Goal: Information Seeking & Learning: Learn about a topic

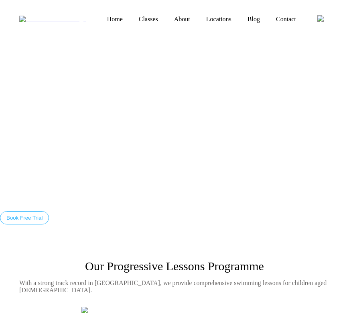
click at [240, 16] on link "Blog" at bounding box center [254, 19] width 28 height 7
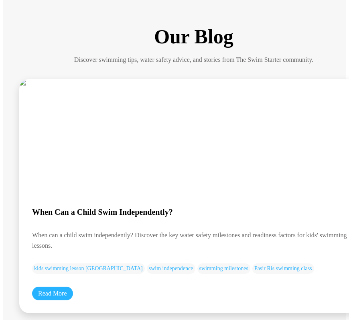
scroll to position [229, 0]
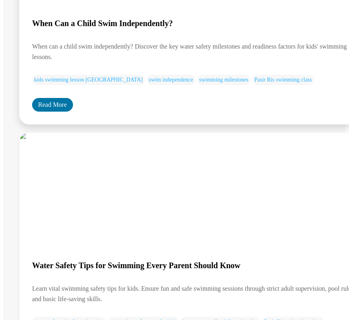
click at [41, 98] on link "Read More" at bounding box center [52, 105] width 41 height 14
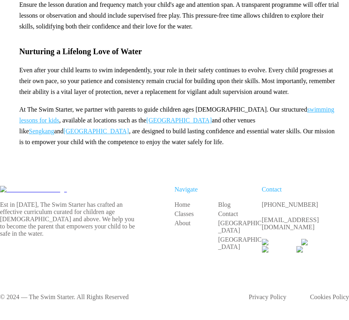
scroll to position [2242, 0]
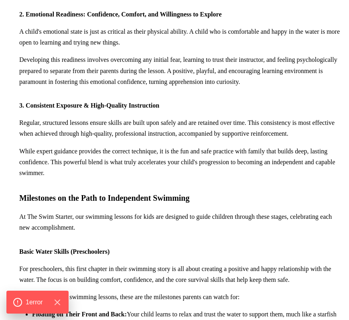
scroll to position [1044, 0]
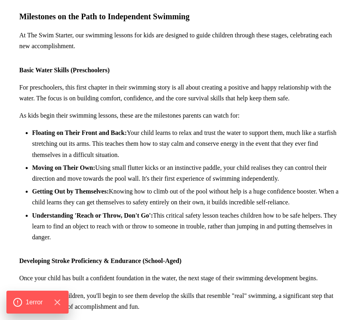
scroll to position [260, 0]
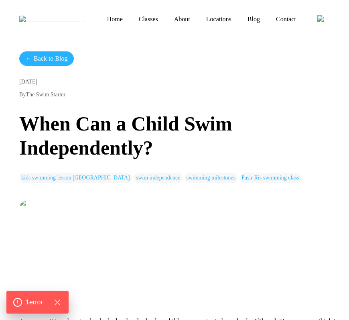
click at [36, 62] on link "← Back to Blog" at bounding box center [46, 58] width 55 height 14
click at [41, 59] on link "← Back to Blog" at bounding box center [46, 58] width 55 height 14
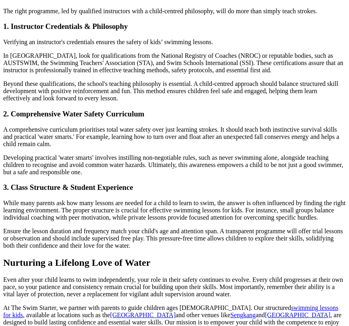
click at [124, 140] on p "A comprehensive curriculum prioritises total water safety over just learning st…" at bounding box center [174, 137] width 343 height 22
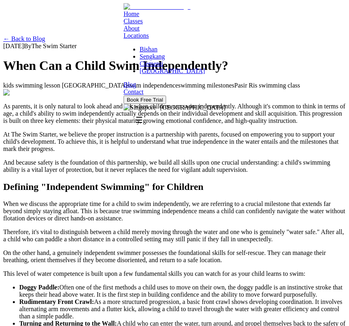
click at [93, 96] on img at bounding box center [59, 92] width 112 height 7
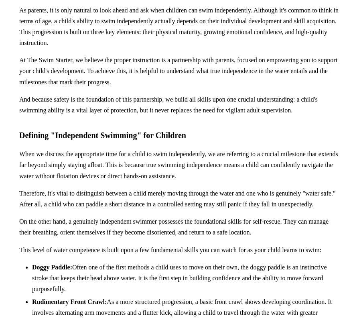
scroll to position [303, 0]
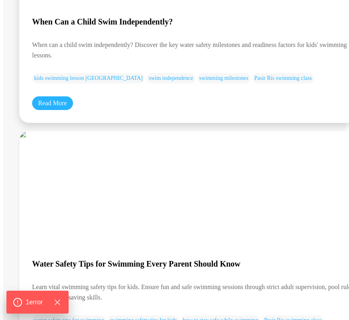
scroll to position [231, 0]
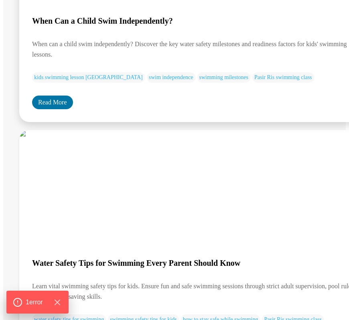
click at [49, 95] on link "Read More" at bounding box center [52, 102] width 41 height 14
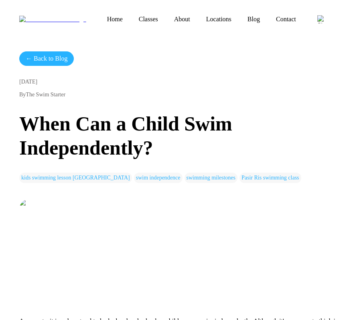
click at [49, 57] on link "← Back to Blog" at bounding box center [46, 58] width 55 height 14
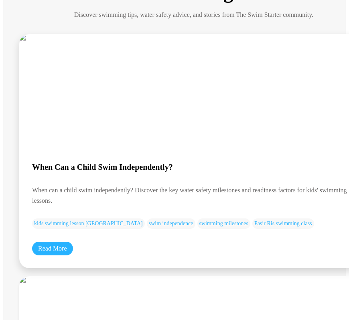
scroll to position [94, 0]
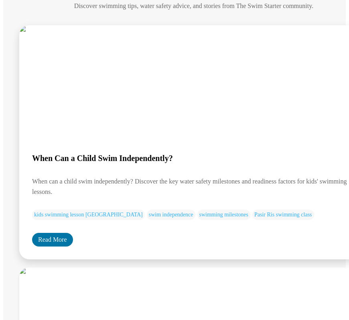
click at [55, 233] on link "Read More" at bounding box center [52, 240] width 41 height 14
click at [61, 233] on link "Read More" at bounding box center [52, 240] width 41 height 14
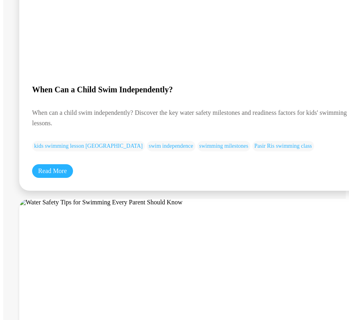
scroll to position [161, 0]
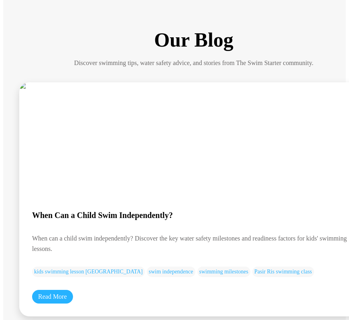
scroll to position [58, 0]
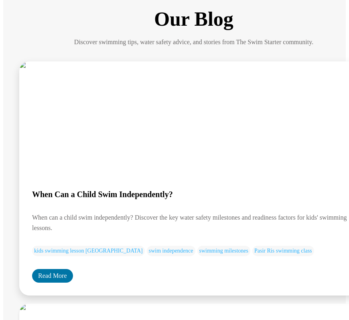
click at [46, 269] on link "Read More" at bounding box center [52, 276] width 41 height 14
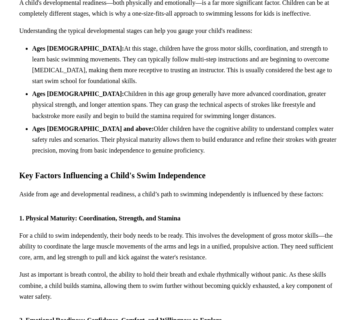
scroll to position [762, 0]
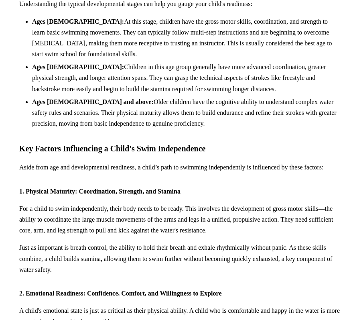
click at [207, 60] on li "Ages 4-5: At this stage, children have the gross motor skills, coordination, an…" at bounding box center [186, 38] width 308 height 44
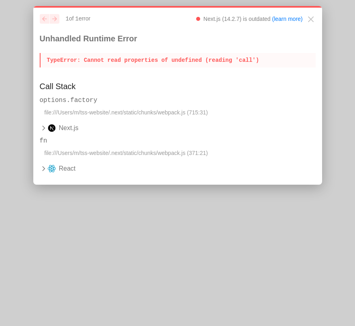
click at [206, 60] on p "TypeError : Cannot read properties of undefined (reading 'call')" at bounding box center [178, 60] width 276 height 14
click at [41, 128] on icon at bounding box center [44, 128] width 8 height 8
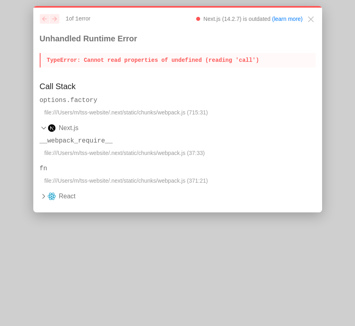
click at [41, 128] on icon at bounding box center [44, 128] width 8 height 8
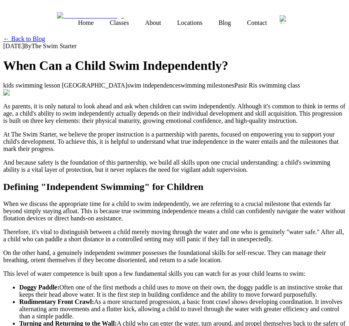
click at [18, 37] on link "← Back to Blog" at bounding box center [24, 38] width 42 height 7
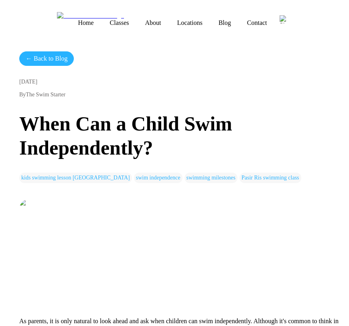
click at [46, 57] on link "← Back to Blog" at bounding box center [46, 58] width 55 height 14
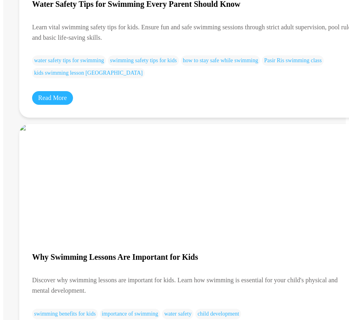
scroll to position [497, 0]
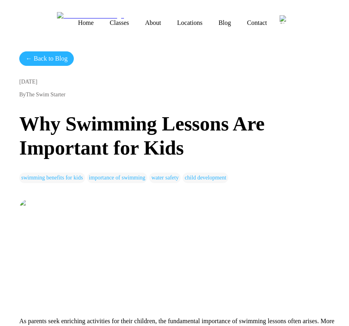
click at [46, 63] on link "← Back to Blog" at bounding box center [46, 58] width 55 height 14
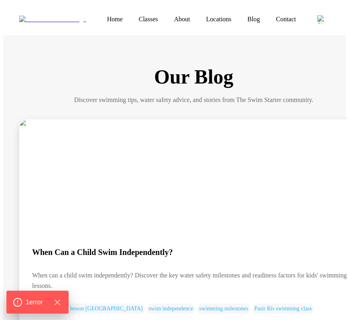
scroll to position [132, 0]
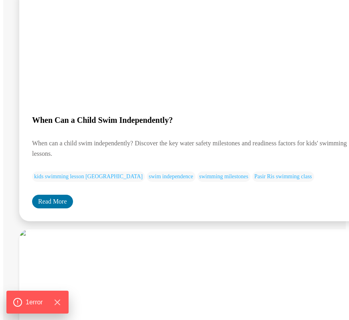
click at [48, 195] on link "Read More" at bounding box center [52, 202] width 41 height 14
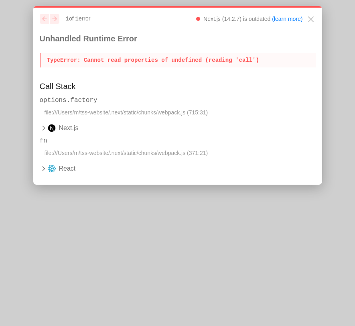
click at [144, 67] on p "TypeError : Cannot read properties of undefined (reading 'call')" at bounding box center [178, 60] width 276 height 14
click at [211, 66] on p "TypeError : Cannot read properties of undefined (reading 'call')" at bounding box center [178, 60] width 276 height 14
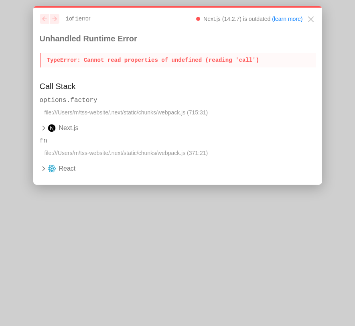
click at [211, 66] on p "TypeError : Cannot read properties of undefined (reading 'call')" at bounding box center [178, 60] width 276 height 14
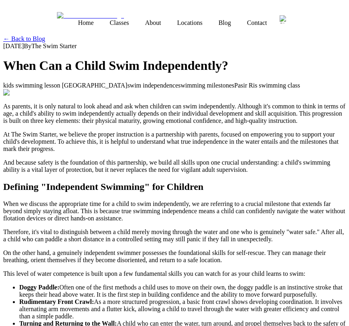
click at [28, 35] on link "← Back to Blog" at bounding box center [24, 38] width 42 height 7
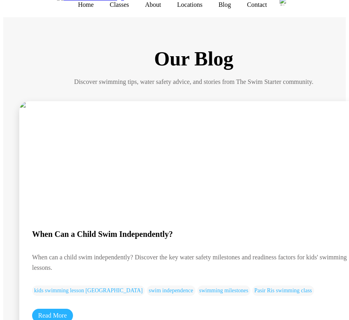
scroll to position [49, 0]
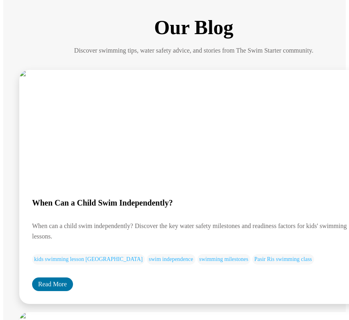
click at [58, 277] on link "Read More" at bounding box center [52, 284] width 41 height 14
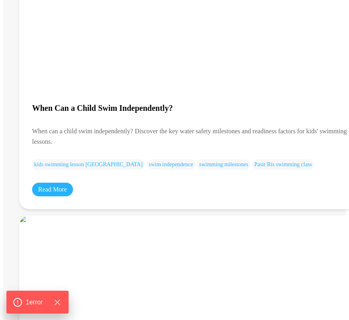
scroll to position [162, 0]
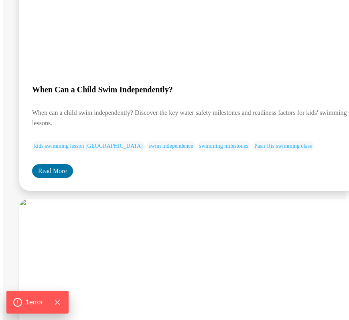
click at [47, 164] on link "Read More" at bounding box center [52, 171] width 41 height 14
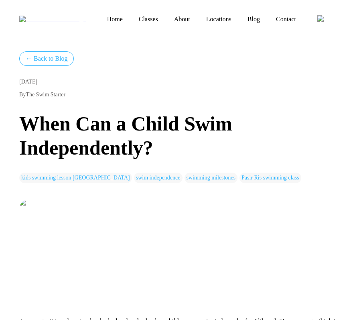
click at [131, 16] on link "Classes" at bounding box center [148, 19] width 35 height 7
click at [181, 72] on div "← Back to Blog 12/08/2025 By The Swim Starter When Can a Child Swim Independent…" at bounding box center [179, 117] width 321 height 132
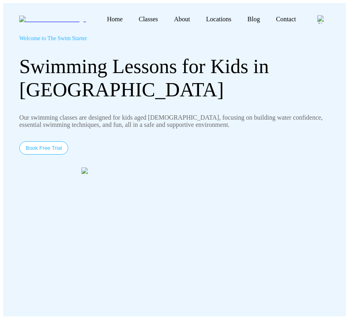
click at [240, 17] on link "Blog" at bounding box center [254, 19] width 28 height 7
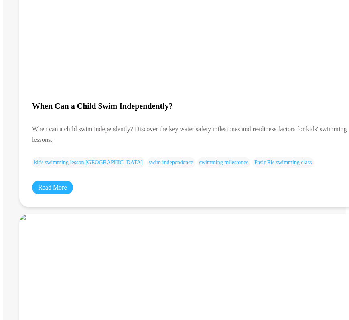
scroll to position [226, 0]
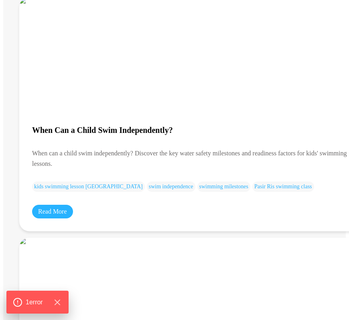
scroll to position [160, 0]
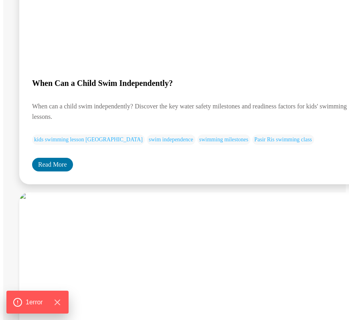
click at [59, 158] on link "Read More" at bounding box center [52, 165] width 41 height 14
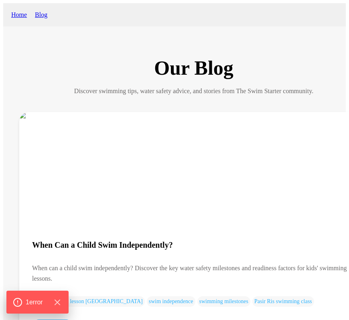
scroll to position [112, 0]
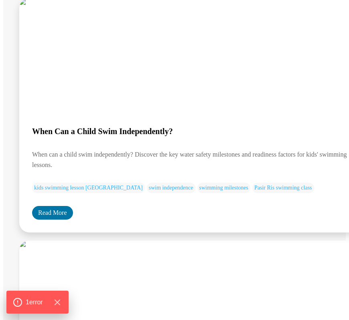
click at [57, 206] on link "Read More" at bounding box center [52, 213] width 41 height 14
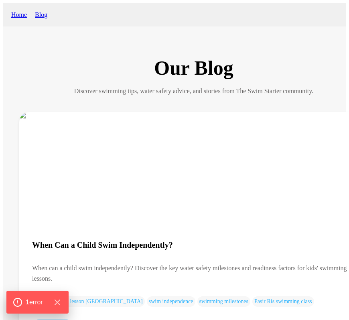
scroll to position [112, 0]
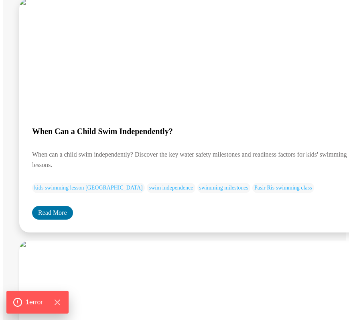
click at [55, 206] on link "Read More" at bounding box center [52, 213] width 41 height 14
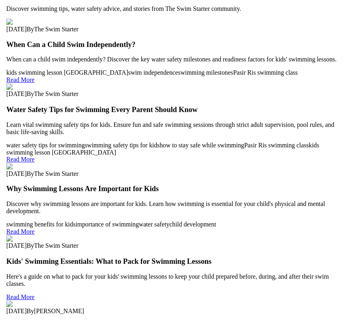
scroll to position [53, 0]
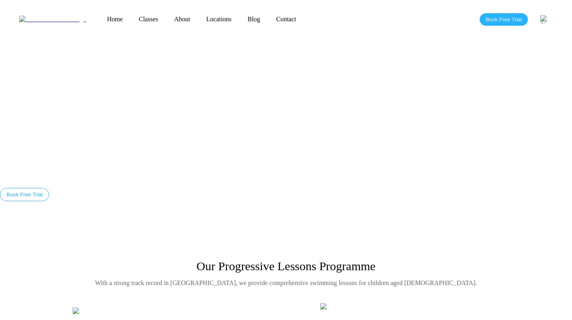
click at [240, 16] on link "Blog" at bounding box center [254, 19] width 28 height 7
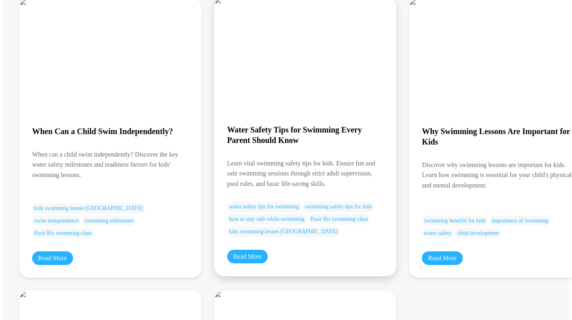
scroll to position [151, 0]
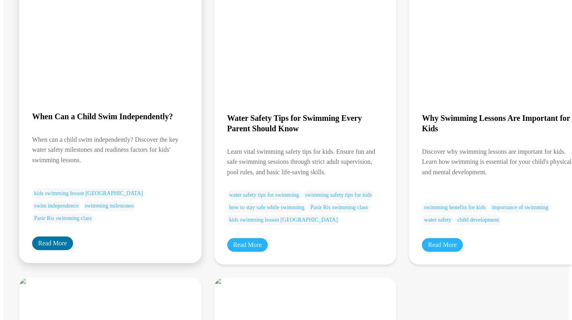
click at [55, 250] on link "Read More" at bounding box center [52, 243] width 41 height 14
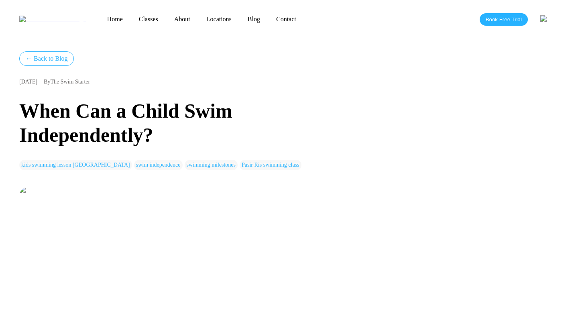
click at [45, 55] on link "← Back to Blog" at bounding box center [46, 58] width 55 height 14
click at [54, 52] on link "← Back to Blog" at bounding box center [46, 58] width 55 height 14
click at [270, 29] on div "Home Classes About Locations Bishan Sengkang Clementi Pasir Ris Blog Contact Bo…" at bounding box center [285, 19] width 565 height 32
click at [66, 62] on link "← Back to Blog" at bounding box center [46, 58] width 55 height 14
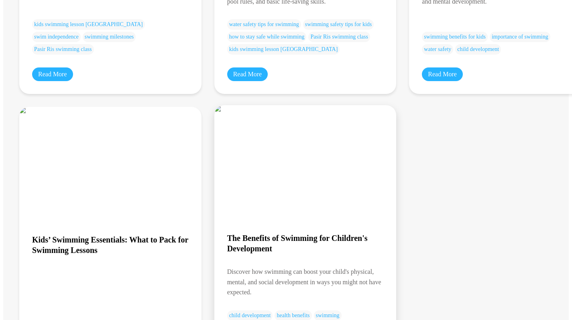
scroll to position [341, 0]
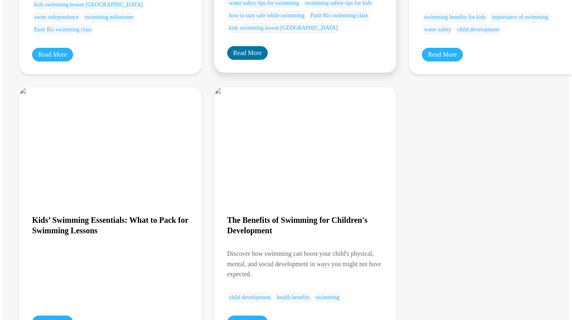
click at [240, 59] on link "Read More" at bounding box center [247, 53] width 41 height 14
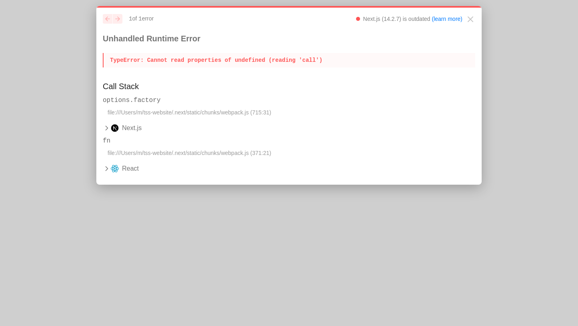
click at [248, 56] on p "TypeError : Cannot read properties of undefined (reading 'call')" at bounding box center [289, 60] width 372 height 14
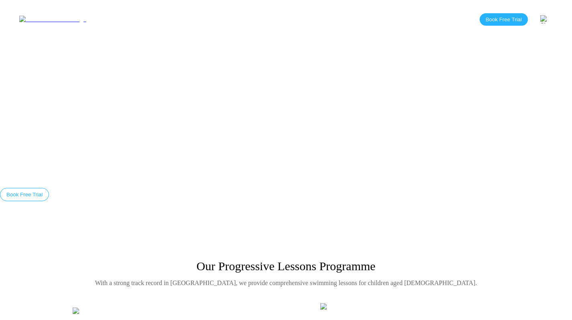
click at [240, 16] on link "Blog" at bounding box center [254, 19] width 28 height 7
click at [215, 21] on nav "Home Classes About Locations Bishan Sengkang Clementi Pasir Ris Blog Contact" at bounding box center [201, 19] width 205 height 7
click at [240, 17] on link "Blog" at bounding box center [254, 19] width 28 height 7
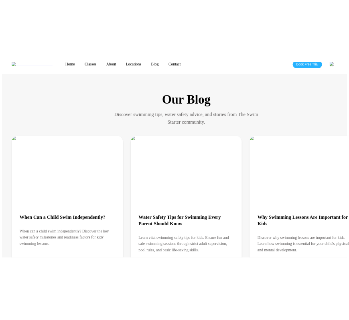
scroll to position [20, 0]
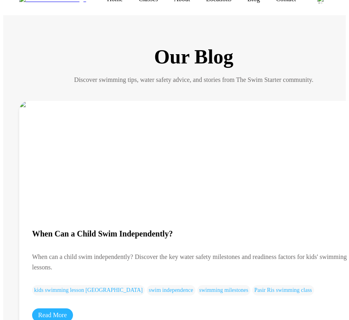
click at [280, 45] on h1 "Our Blog" at bounding box center [193, 56] width 349 height 23
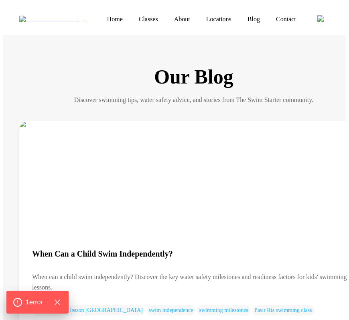
click at [99, 17] on link "Home" at bounding box center [115, 19] width 32 height 7
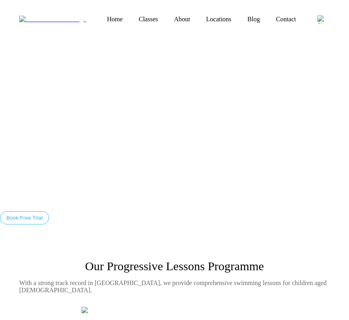
click at [99, 16] on link "Home" at bounding box center [115, 19] width 32 height 7
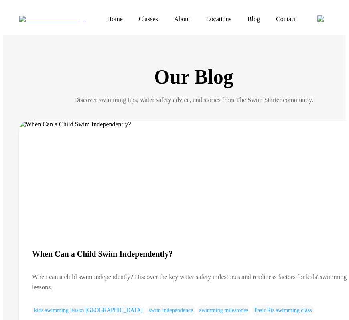
click at [166, 18] on link "About" at bounding box center [182, 19] width 32 height 7
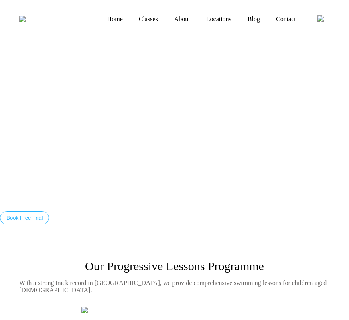
click at [240, 16] on link "Blog" at bounding box center [254, 19] width 28 height 7
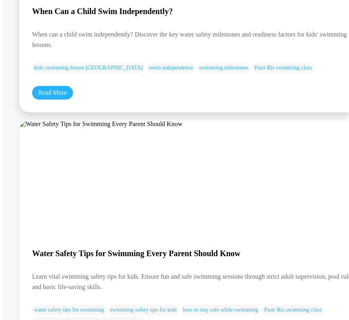
scroll to position [197, 0]
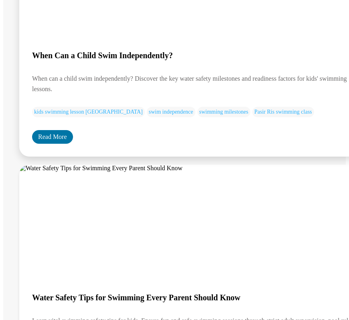
click at [63, 130] on link "Read More" at bounding box center [52, 137] width 41 height 14
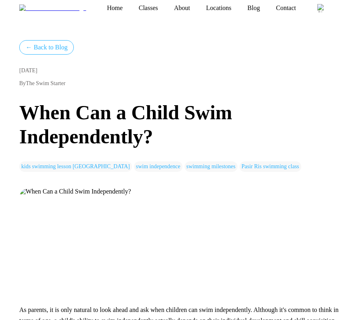
scroll to position [12, 0]
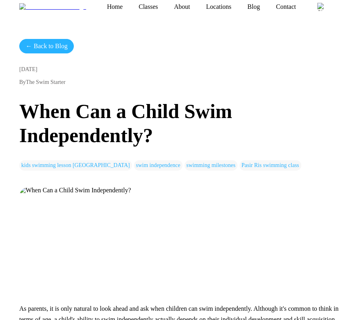
click at [49, 45] on link "← Back to Blog" at bounding box center [46, 46] width 55 height 14
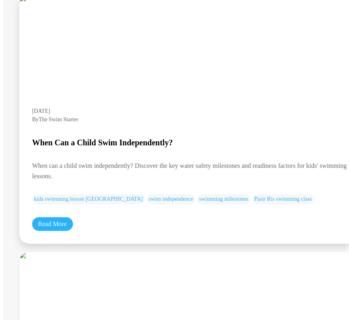
scroll to position [118, 0]
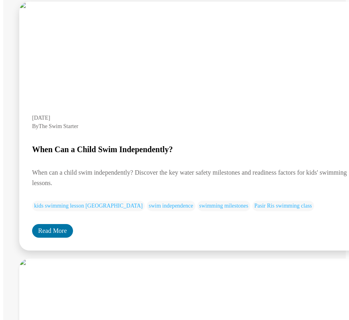
click at [59, 224] on link "Read More" at bounding box center [52, 231] width 41 height 14
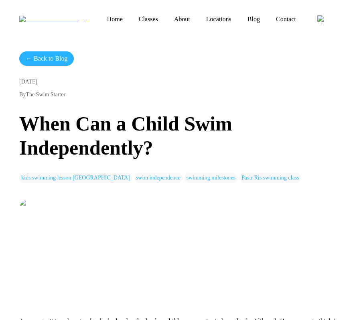
click at [58, 60] on link "← Back to Blog" at bounding box center [46, 58] width 55 height 14
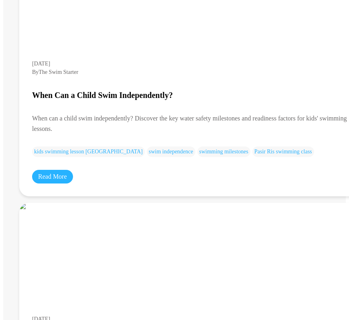
scroll to position [152, 0]
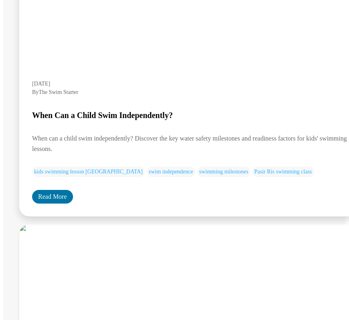
click at [47, 190] on link "Read More" at bounding box center [52, 197] width 41 height 14
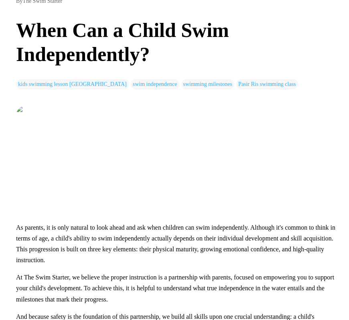
scroll to position [0, 3]
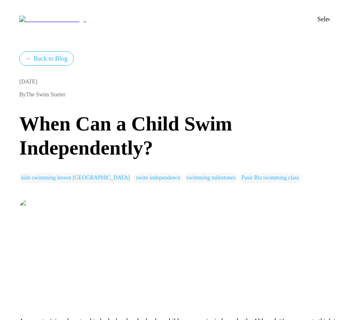
scroll to position [0, 3]
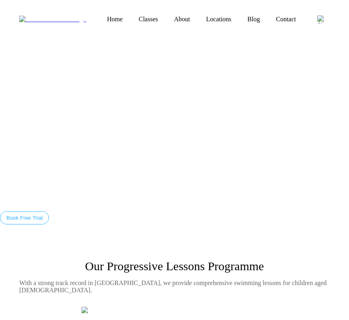
click at [240, 16] on link "Blog" at bounding box center [254, 19] width 28 height 7
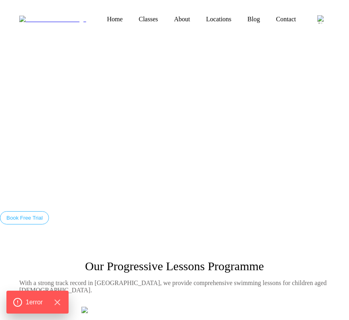
click at [240, 16] on link "Blog" at bounding box center [254, 19] width 28 height 7
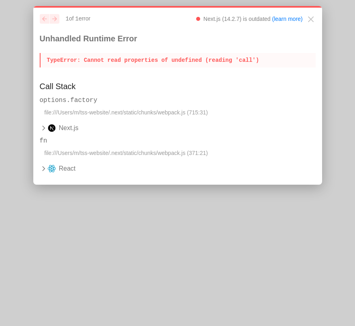
click at [206, 53] on p "TypeError : Cannot read properties of undefined (reading 'call')" at bounding box center [178, 60] width 276 height 14
click at [208, 59] on p "TypeError : Cannot read properties of undefined (reading 'call')" at bounding box center [178, 60] width 276 height 14
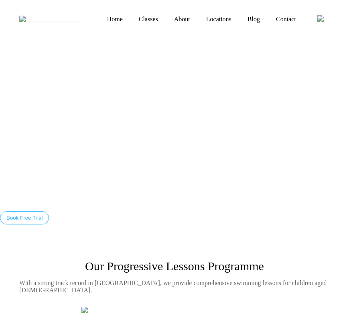
click at [240, 17] on link "Blog" at bounding box center [254, 19] width 28 height 7
click at [240, 18] on link "Blog" at bounding box center [254, 19] width 28 height 7
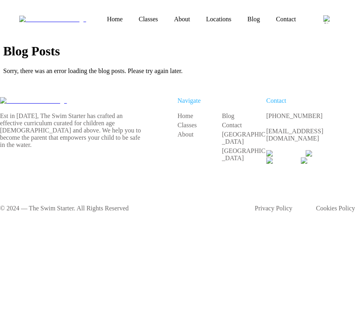
click at [160, 67] on p "Sorry, there was an error loading the blog posts. Please try again later." at bounding box center [177, 70] width 349 height 7
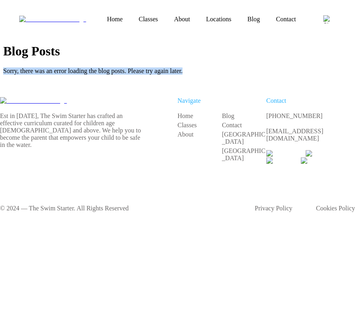
click at [160, 67] on p "Sorry, there was an error loading the blog posts. Please try again later." at bounding box center [177, 70] width 349 height 7
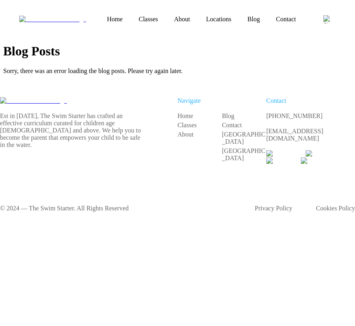
click at [211, 21] on nav "Home Classes About Locations Bishan Sengkang Clementi Pasir Ris Blog Contact" at bounding box center [201, 19] width 205 height 7
click at [240, 16] on link "Blog" at bounding box center [254, 19] width 28 height 7
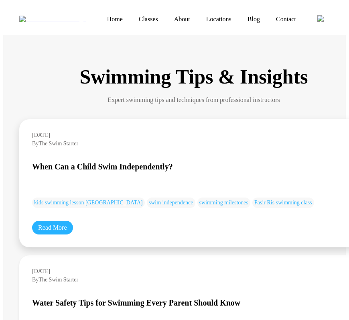
click at [60, 207] on div "[DATE] By The Swim Starter When Can a Child Swim Independently? kids swimming l…" at bounding box center [193, 183] width 349 height 128
click at [59, 221] on link "Read More" at bounding box center [52, 228] width 41 height 14
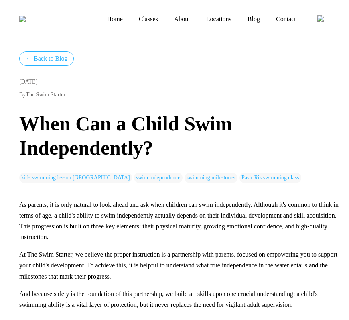
click at [58, 53] on link "← Back to Blog" at bounding box center [46, 58] width 55 height 14
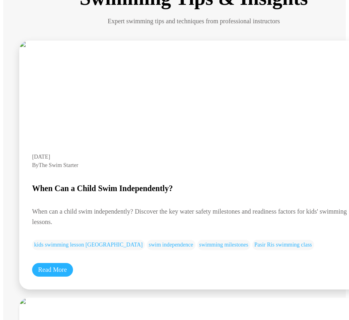
scroll to position [92, 0]
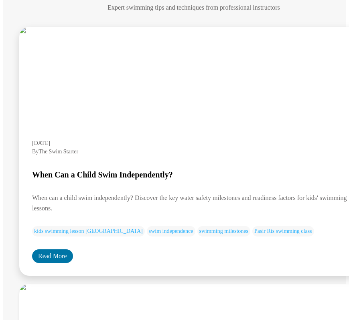
click at [62, 249] on link "Read More" at bounding box center [52, 256] width 41 height 14
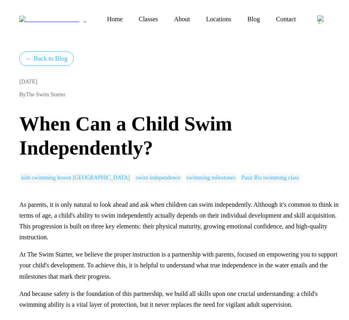
click at [142, 80] on span "[DATE]" at bounding box center [179, 82] width 321 height 6
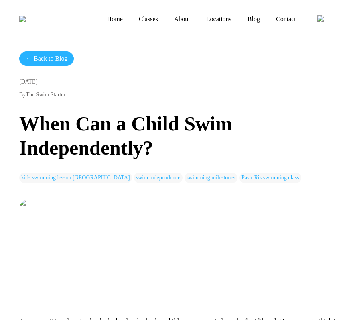
click at [49, 51] on link "← Back to Blog" at bounding box center [46, 58] width 55 height 14
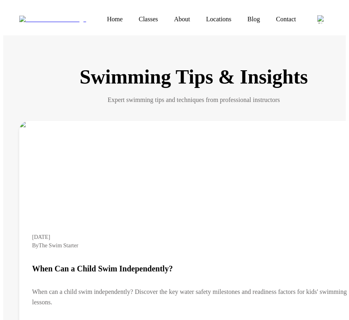
click at [199, 68] on h1 "Swimming Tips & Insights" at bounding box center [193, 76] width 349 height 23
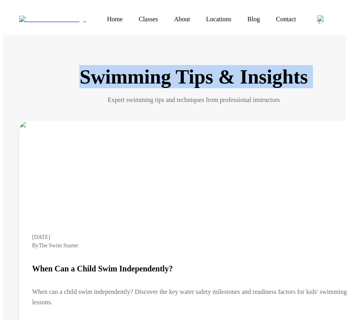
click at [199, 68] on h1 "Swimming Tips & Insights" at bounding box center [193, 76] width 349 height 23
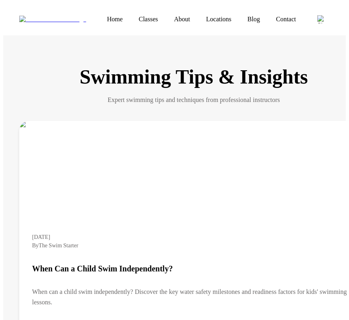
click at [221, 65] on h1 "Swimming Tips & Insights" at bounding box center [193, 76] width 349 height 23
click at [197, 65] on h1 "Swimming Tips & Insights" at bounding box center [193, 76] width 349 height 23
click at [103, 65] on h1 "Swimming Tips & Insights" at bounding box center [193, 76] width 349 height 23
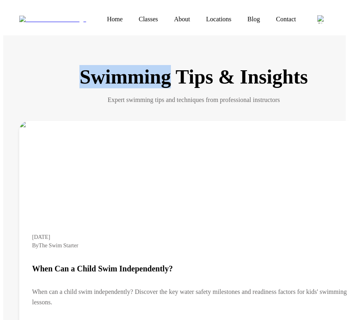
click at [103, 65] on h1 "Swimming Tips & Insights" at bounding box center [193, 76] width 349 height 23
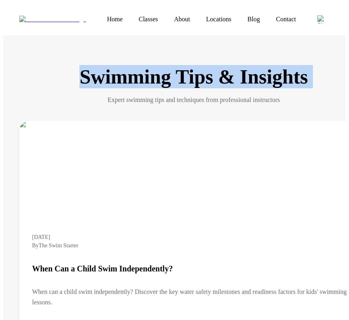
click at [103, 65] on h1 "Swimming Tips & Insights" at bounding box center [193, 76] width 349 height 23
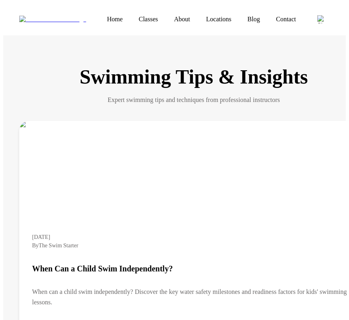
click at [159, 65] on h1 "Swimming Tips & Insights" at bounding box center [193, 76] width 349 height 23
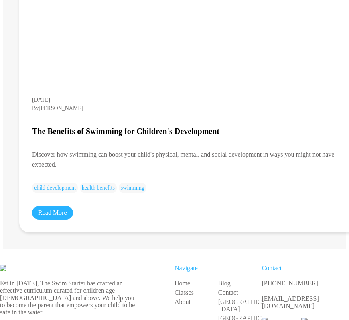
scroll to position [885, 0]
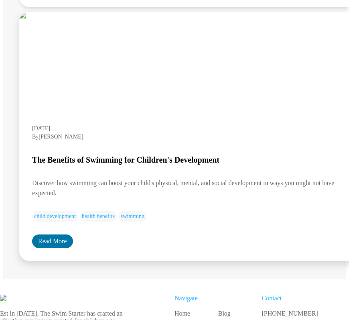
click at [56, 234] on link "Read More" at bounding box center [52, 241] width 41 height 14
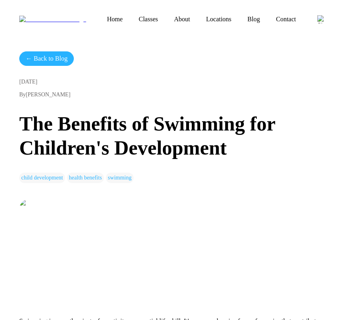
click at [71, 51] on link "← Back to Blog" at bounding box center [46, 58] width 55 height 14
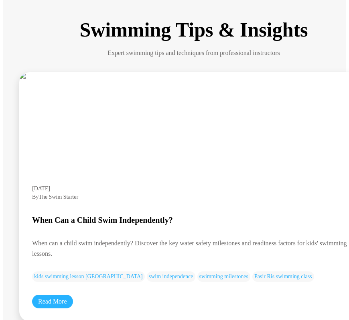
scroll to position [135, 0]
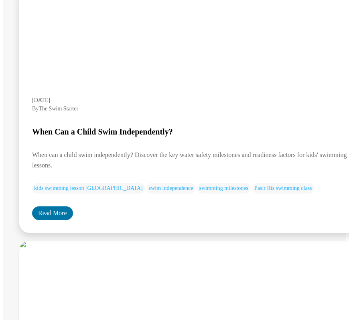
click at [49, 206] on link "Read More" at bounding box center [52, 213] width 41 height 14
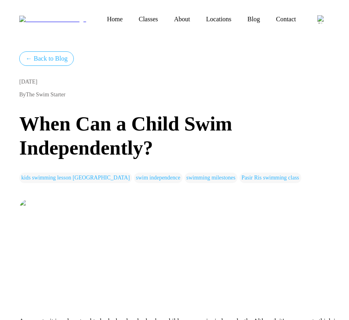
click at [67, 173] on span "kids swimming lesson [GEOGRAPHIC_DATA]" at bounding box center [75, 178] width 113 height 10
click at [240, 179] on span "Pasir Ris swimming class" at bounding box center [271, 178] width 62 height 10
click at [24, 51] on link "← Back to Blog" at bounding box center [46, 58] width 55 height 14
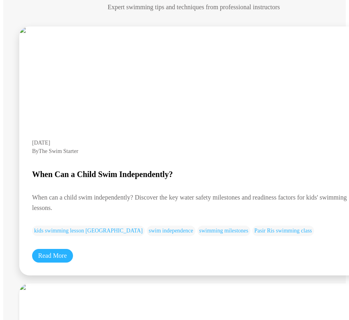
scroll to position [104, 0]
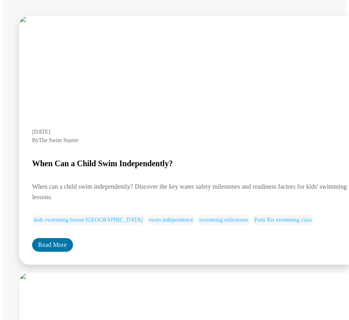
click at [56, 238] on link "Read More" at bounding box center [52, 245] width 41 height 14
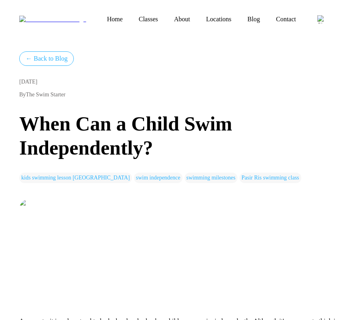
click at [59, 63] on div "← Back to Blog [DATE] By The Swim Starter When Can a Child Swim Independently? …" at bounding box center [179, 117] width 321 height 132
click at [57, 56] on link "← Back to Blog" at bounding box center [46, 58] width 55 height 14
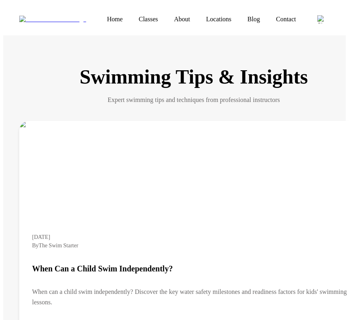
click at [308, 87] on div "Swimming Tips & Insights Expert swimming tips and techniques from professional …" at bounding box center [193, 85] width 349 height 40
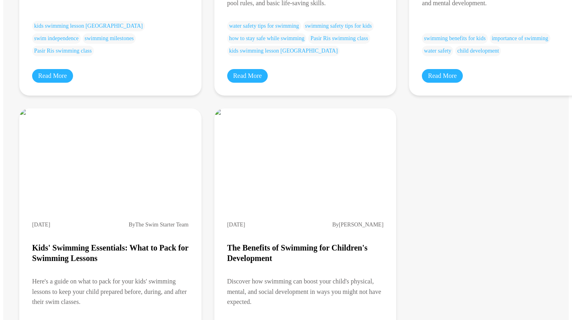
scroll to position [315, 0]
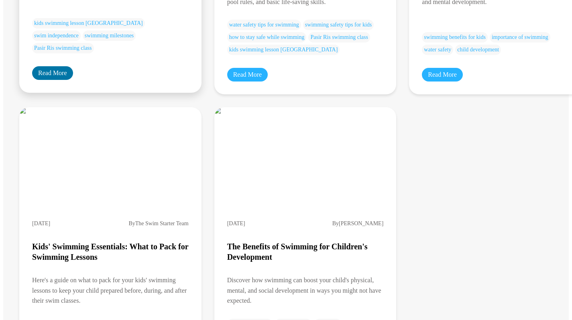
click at [40, 80] on link "Read More" at bounding box center [52, 73] width 41 height 14
